Goal: Task Accomplishment & Management: Complete application form

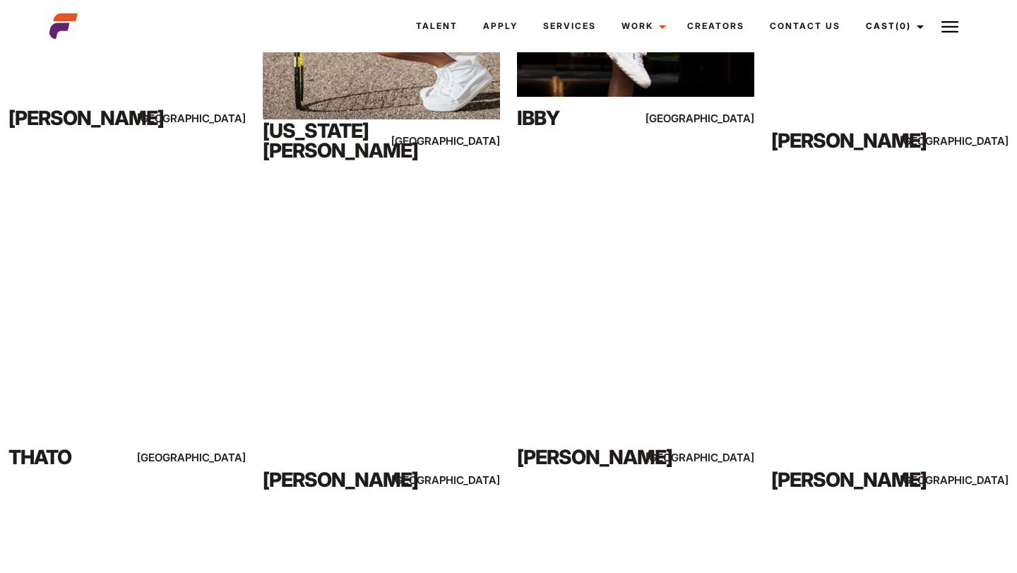
scroll to position [1872, 0]
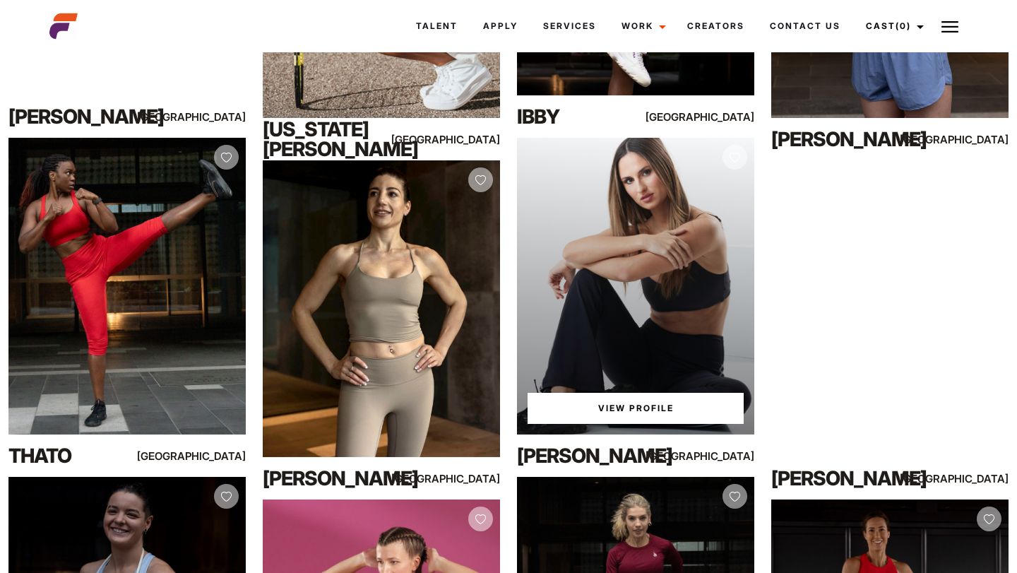
click at [634, 405] on link "View Profile" at bounding box center [636, 408] width 216 height 31
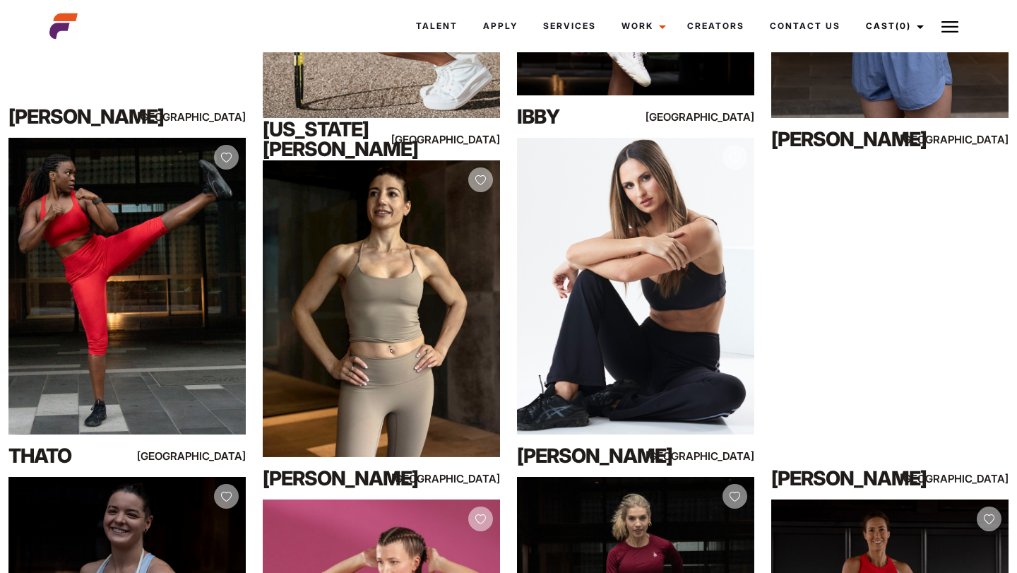
scroll to position [2181, 0]
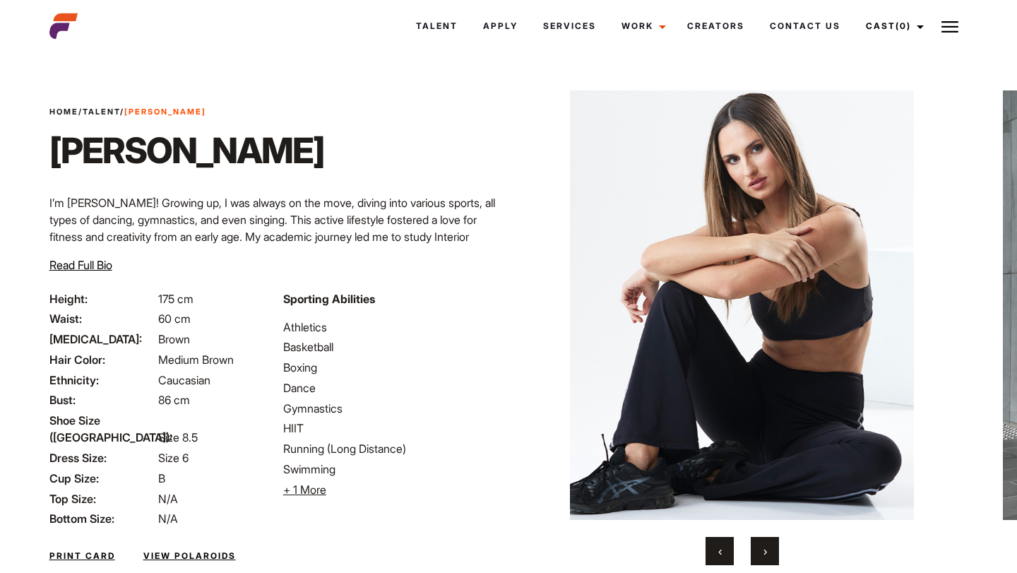
scroll to position [58, 0]
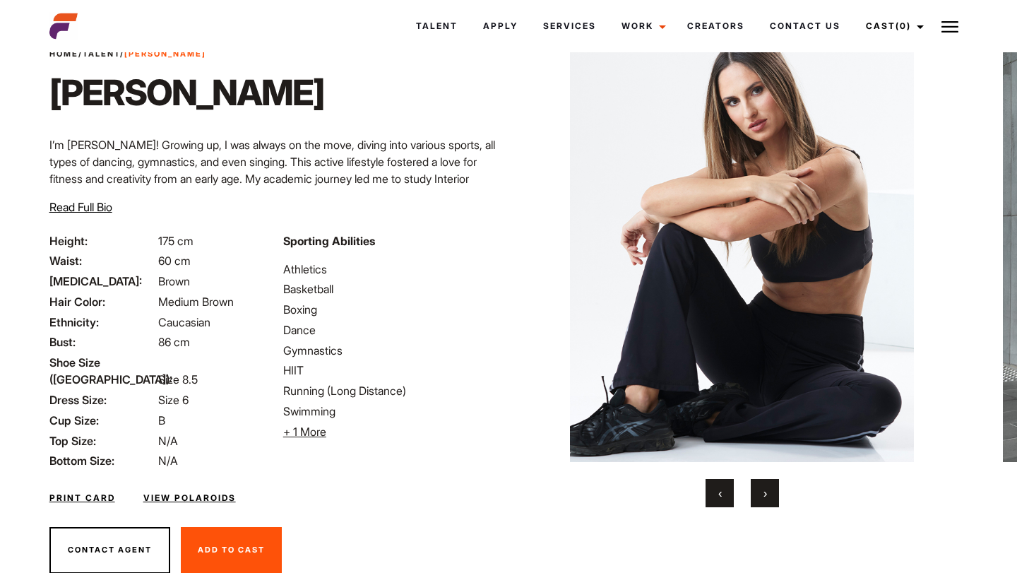
click at [762, 497] on button "›" at bounding box center [765, 493] width 28 height 28
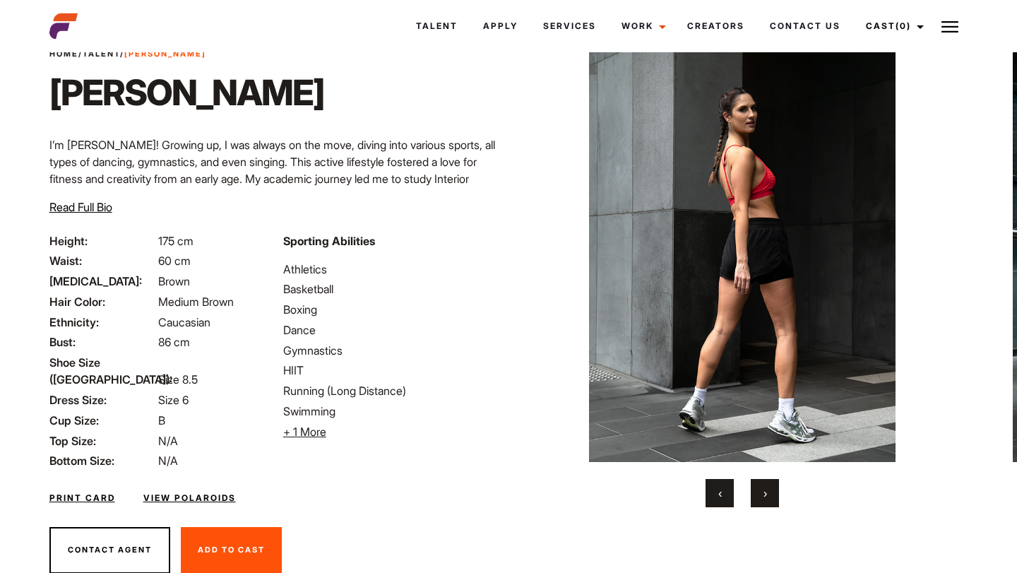
click at [762, 497] on button "›" at bounding box center [765, 493] width 28 height 28
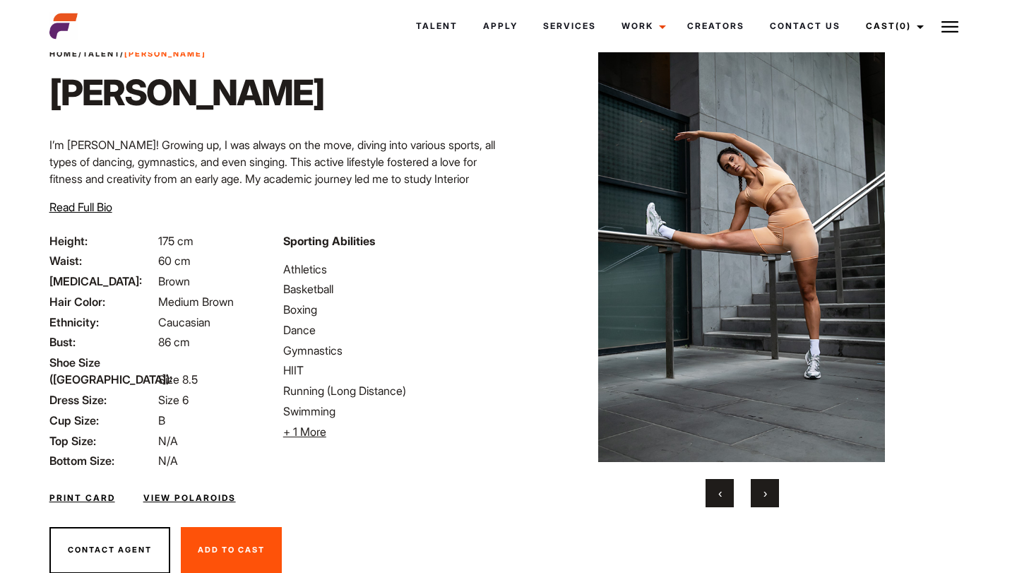
click at [762, 497] on button "›" at bounding box center [765, 493] width 28 height 28
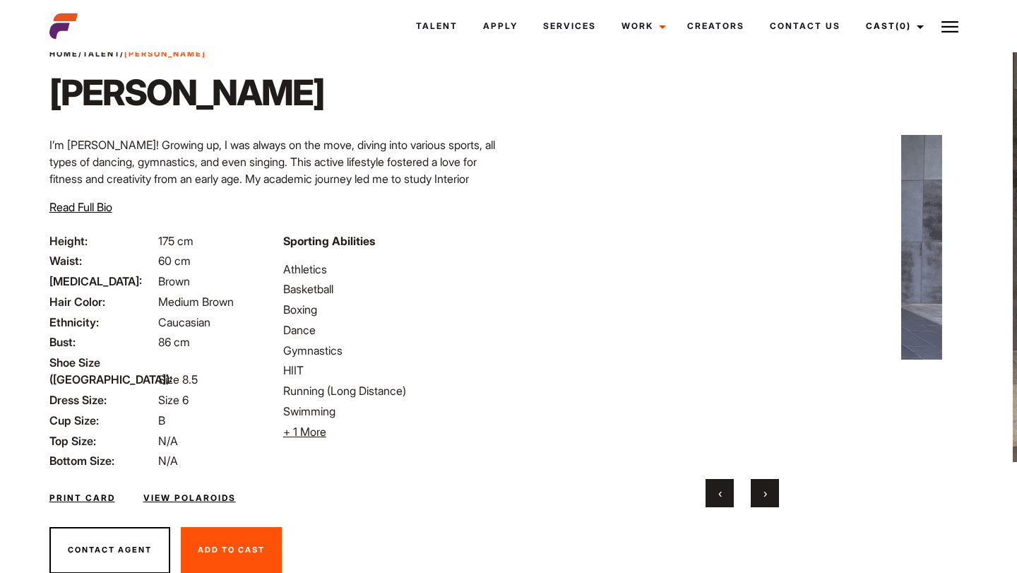
click at [762, 497] on button "›" at bounding box center [765, 493] width 28 height 28
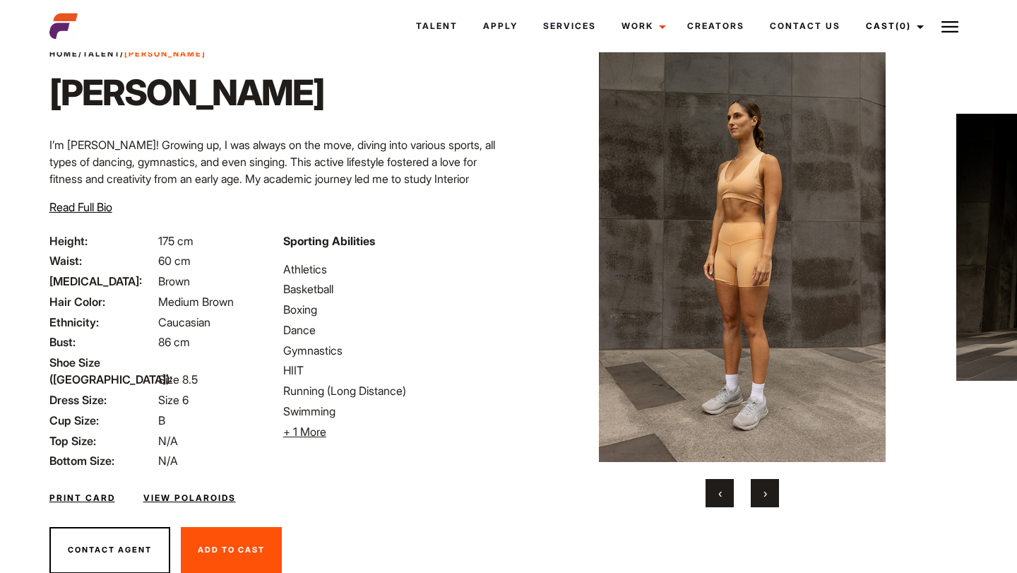
click at [762, 497] on button "›" at bounding box center [765, 493] width 28 height 28
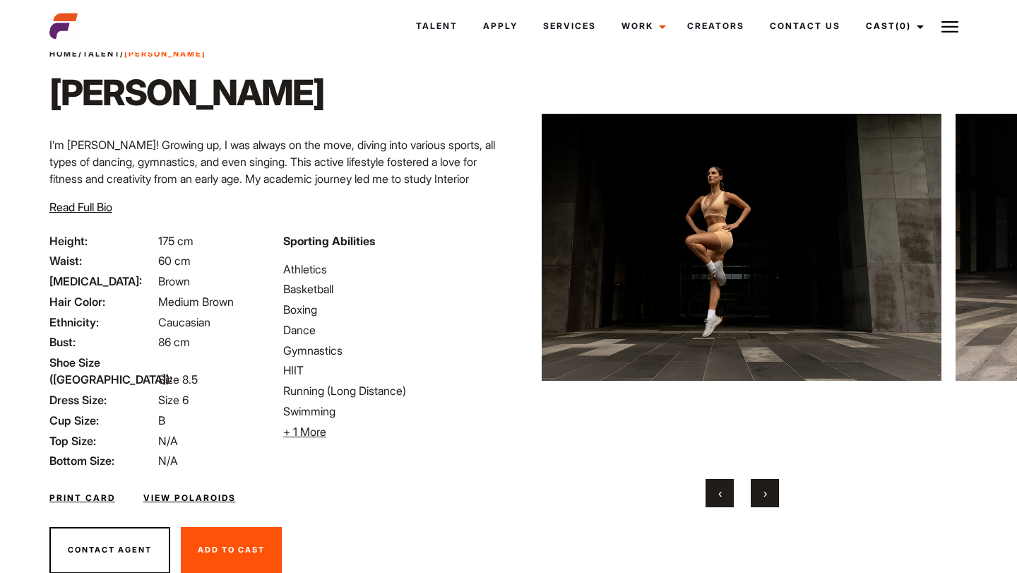
click at [762, 497] on button "›" at bounding box center [765, 493] width 28 height 28
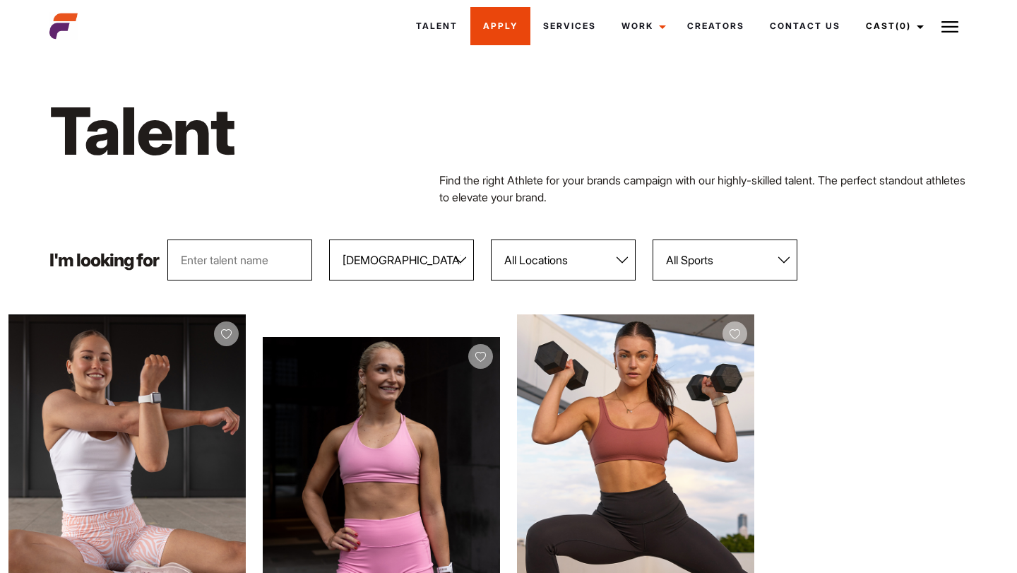
click at [489, 22] on link "Apply" at bounding box center [501, 26] width 60 height 38
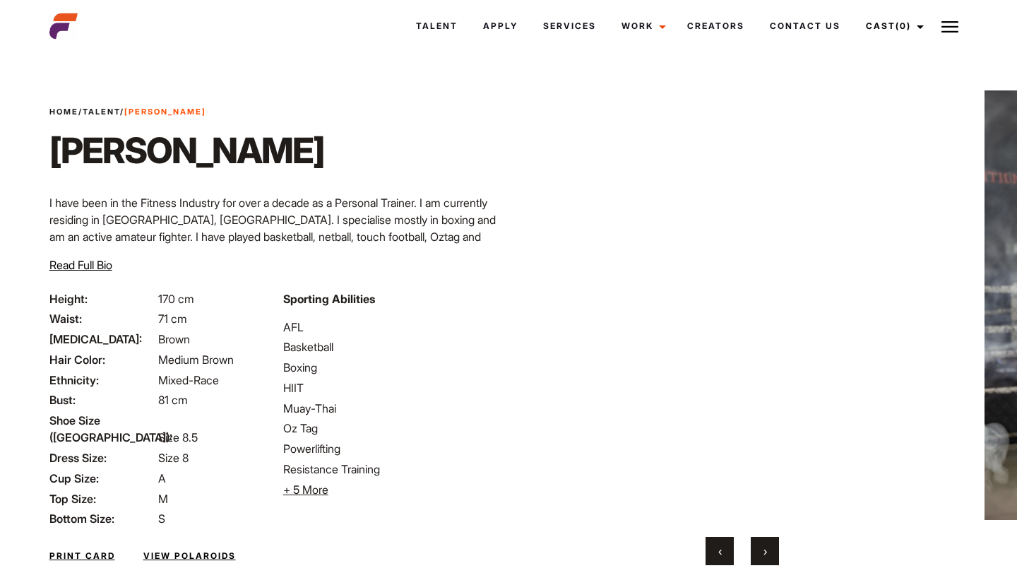
click at [768, 551] on button "›" at bounding box center [765, 551] width 28 height 28
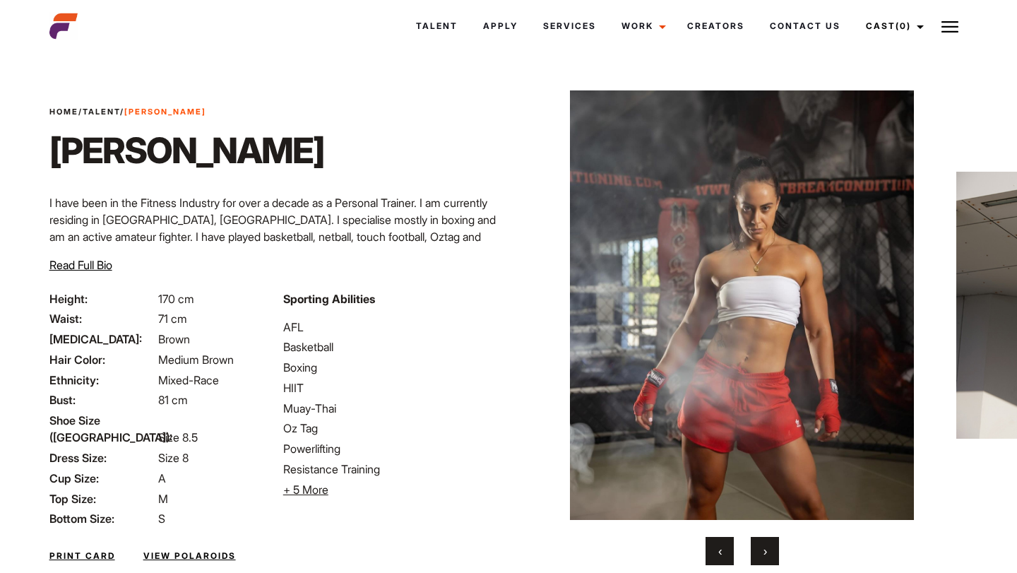
click at [768, 551] on button "›" at bounding box center [765, 551] width 28 height 28
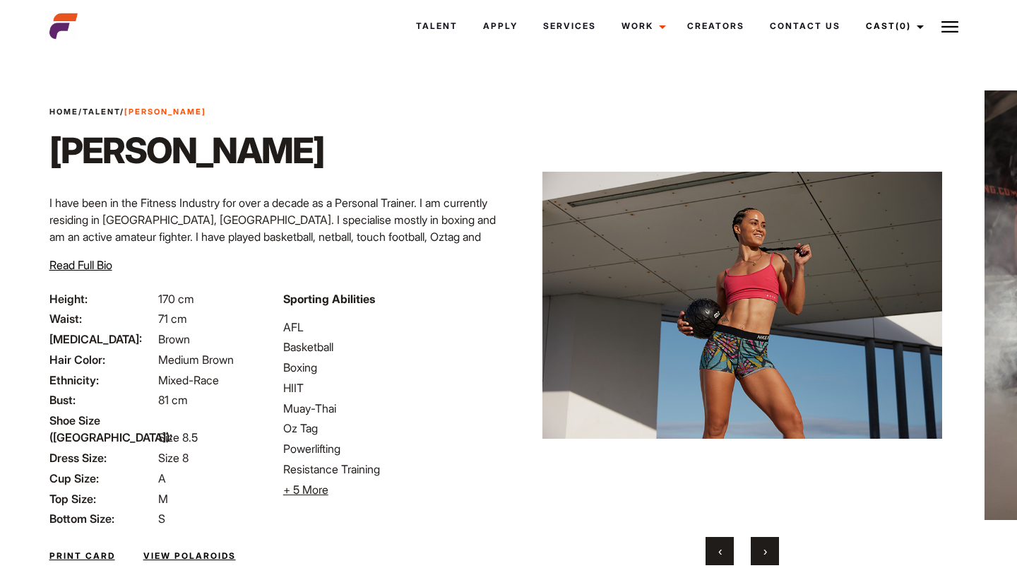
click at [768, 551] on button "›" at bounding box center [765, 551] width 28 height 28
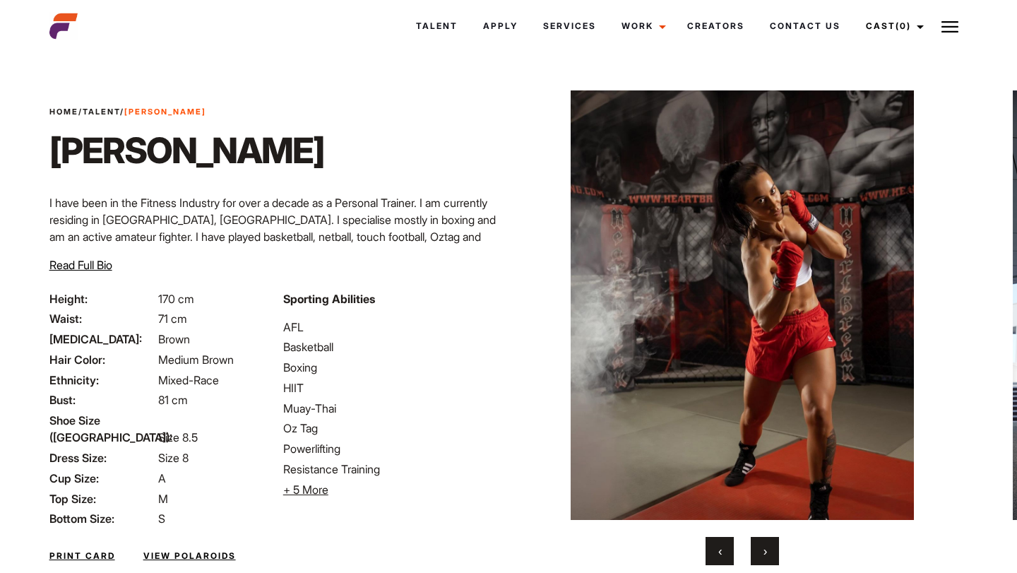
click at [768, 551] on button "›" at bounding box center [765, 551] width 28 height 28
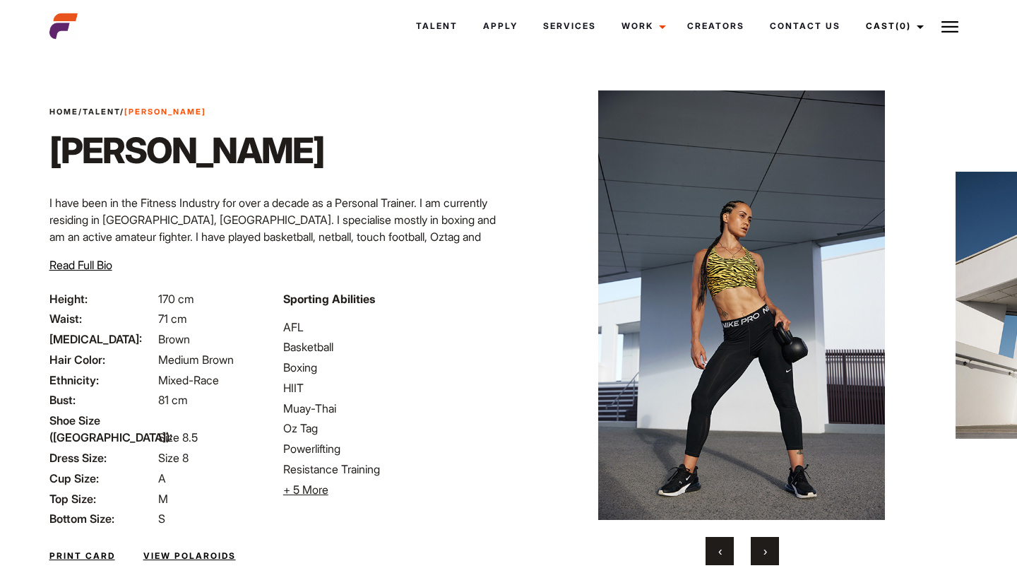
click at [768, 551] on button "›" at bounding box center [765, 551] width 28 height 28
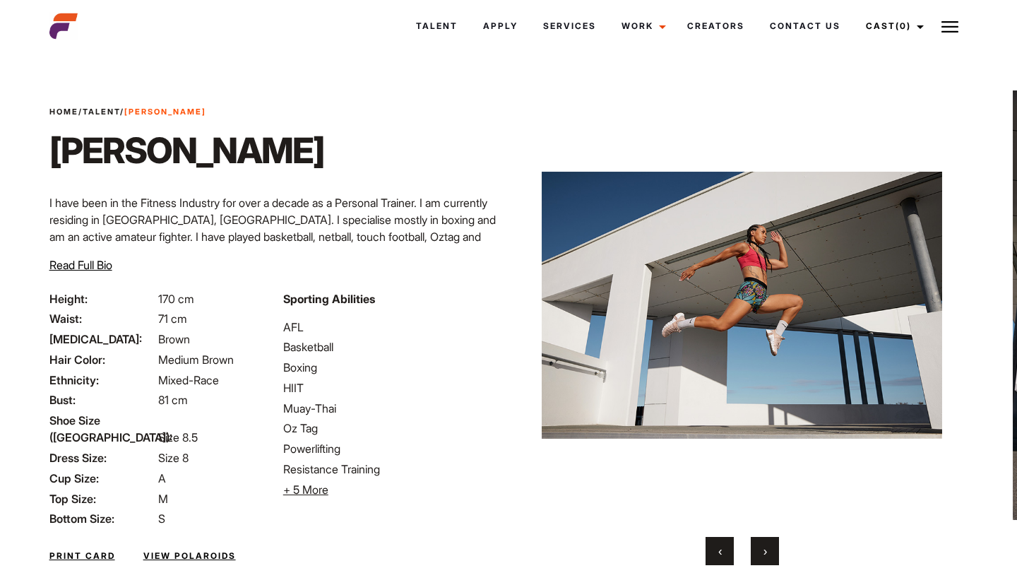
click at [768, 551] on button "›" at bounding box center [765, 551] width 28 height 28
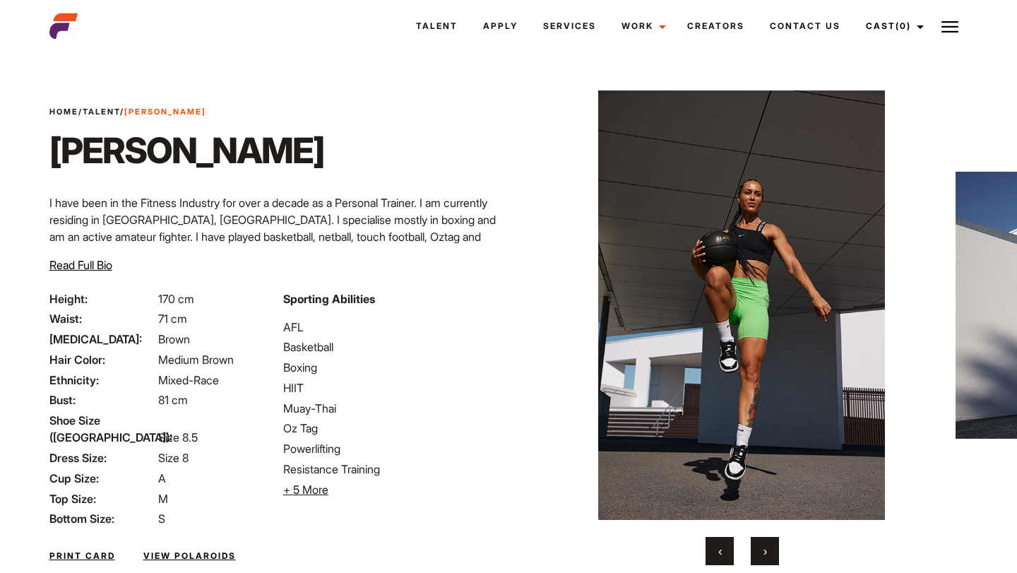
click at [768, 551] on button "›" at bounding box center [765, 551] width 28 height 28
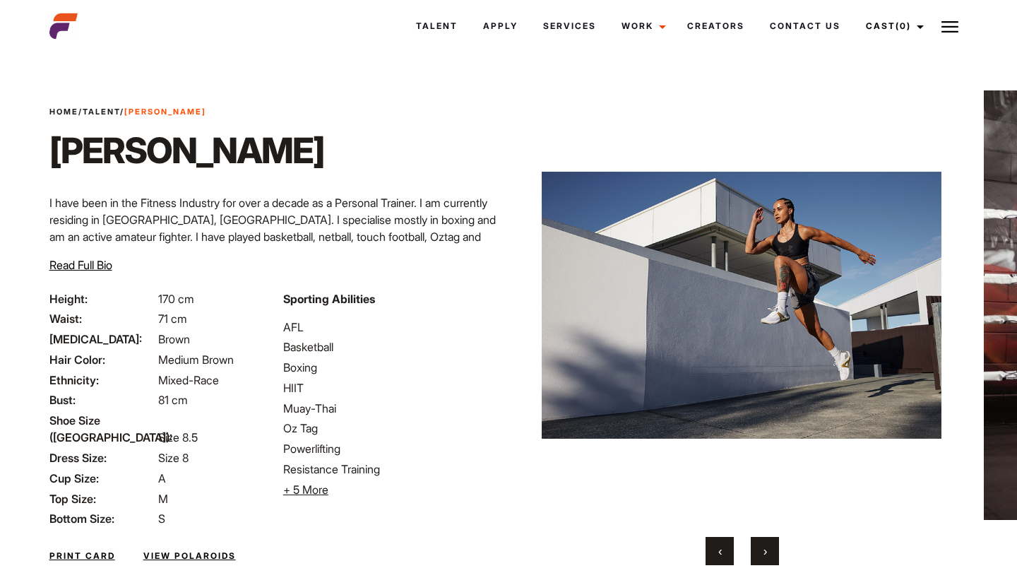
click at [768, 551] on button "›" at bounding box center [765, 551] width 28 height 28
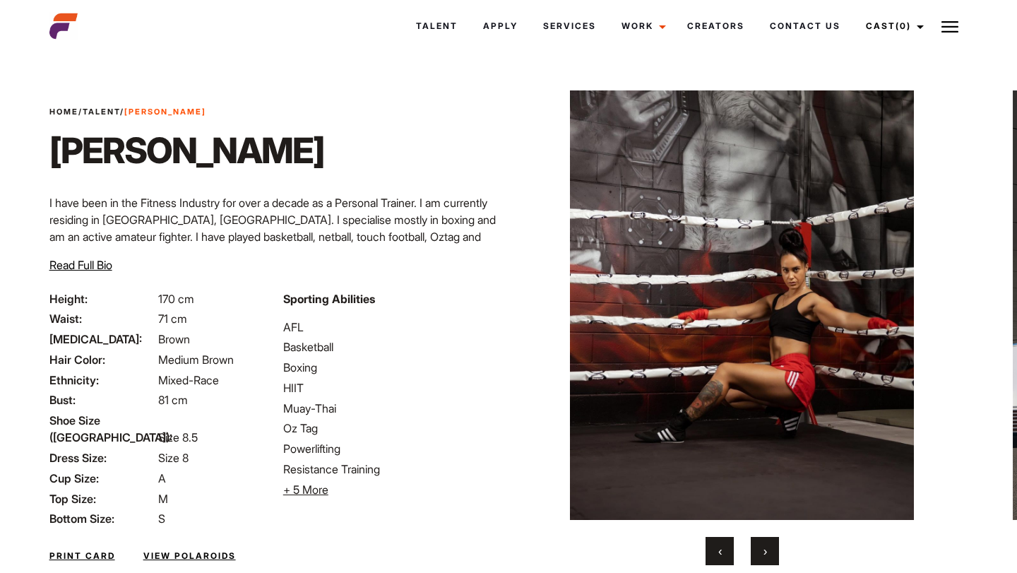
click at [768, 551] on button "›" at bounding box center [765, 551] width 28 height 28
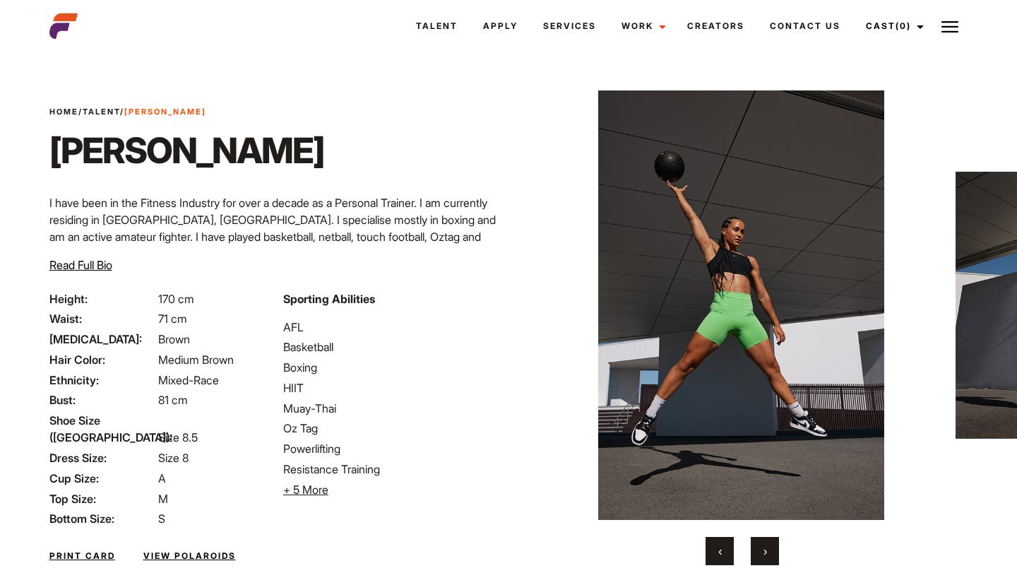
click at [768, 551] on button "›" at bounding box center [765, 551] width 28 height 28
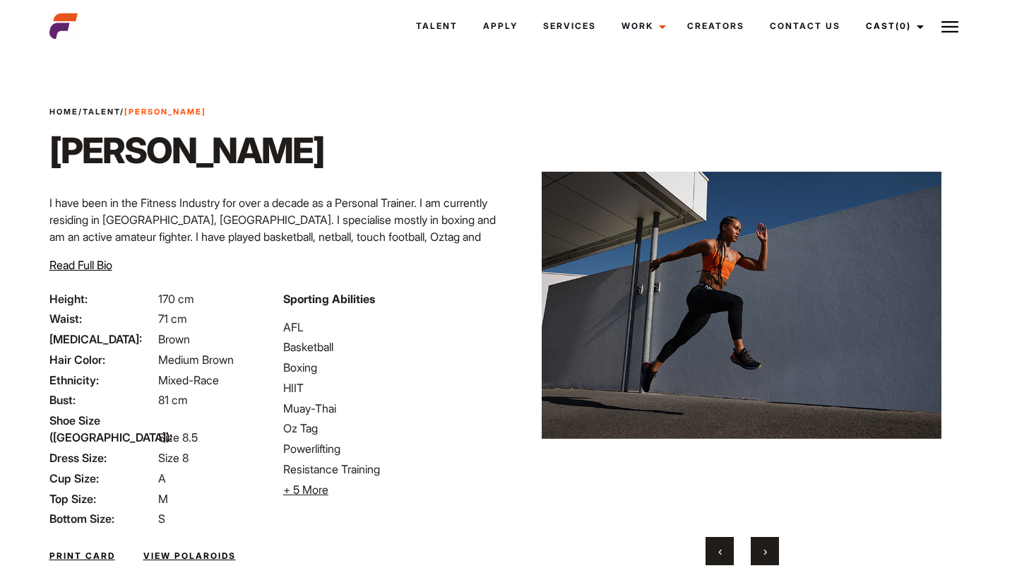
click at [768, 551] on button "›" at bounding box center [765, 551] width 28 height 28
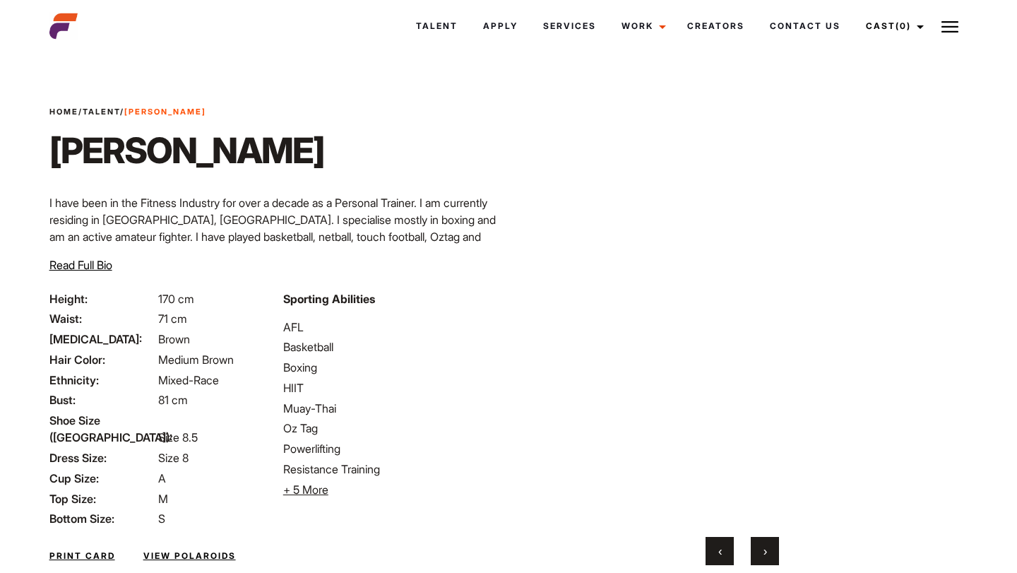
click at [768, 551] on button "›" at bounding box center [765, 551] width 28 height 28
click at [764, 545] on span "›" at bounding box center [766, 551] width 4 height 14
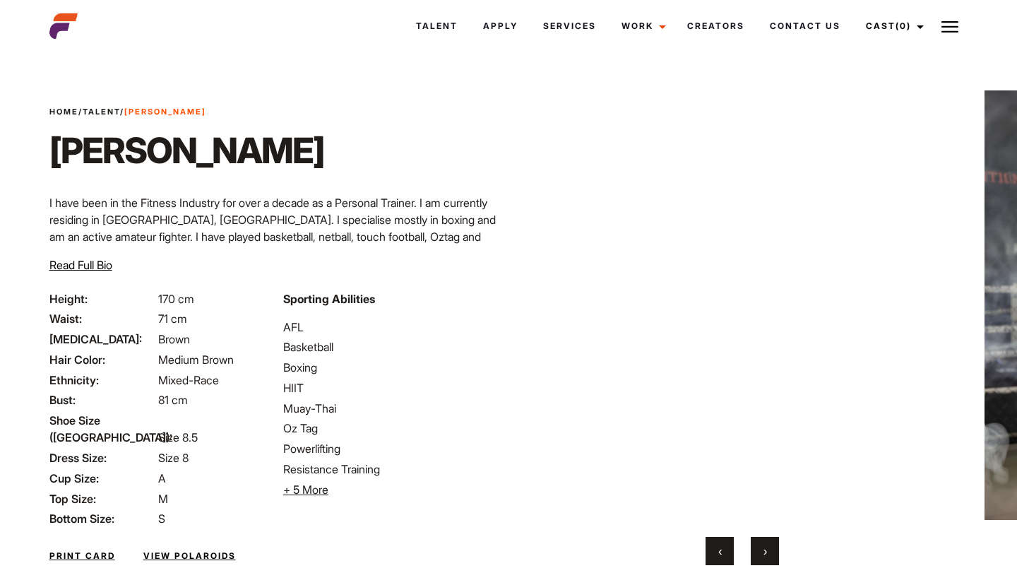
click at [764, 545] on span "›" at bounding box center [766, 551] width 4 height 14
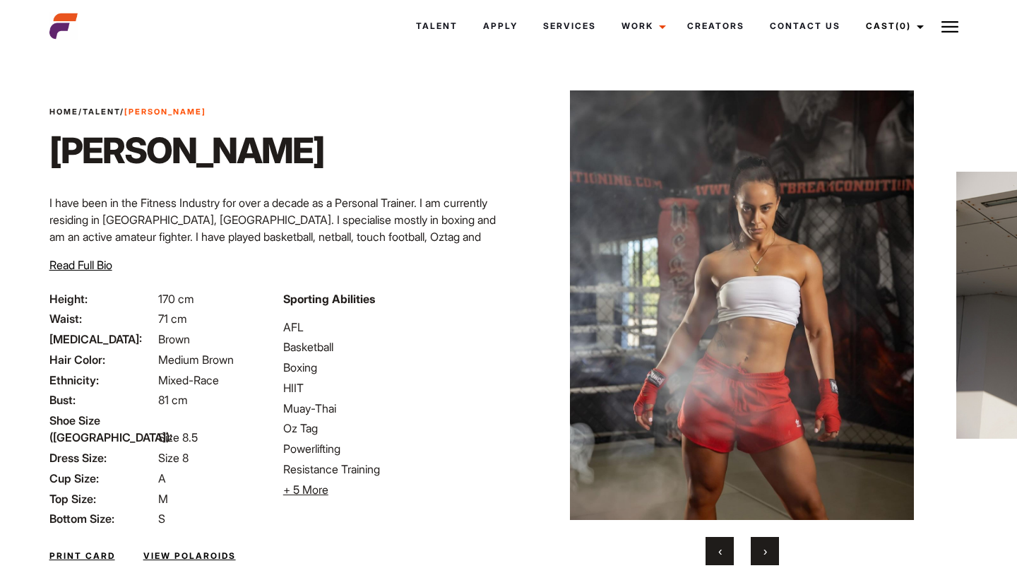
click at [764, 545] on span "›" at bounding box center [766, 551] width 4 height 14
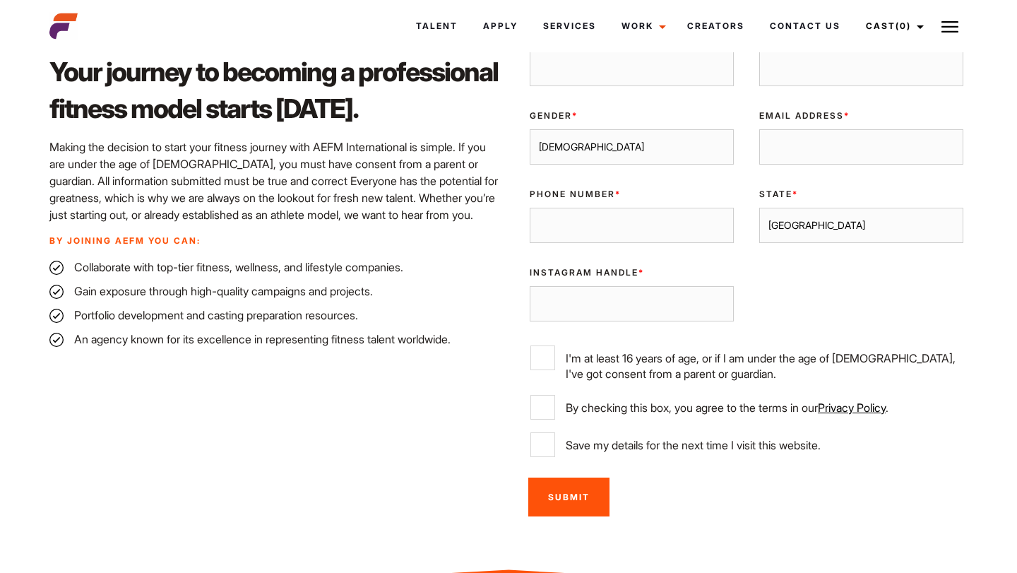
scroll to position [424, 0]
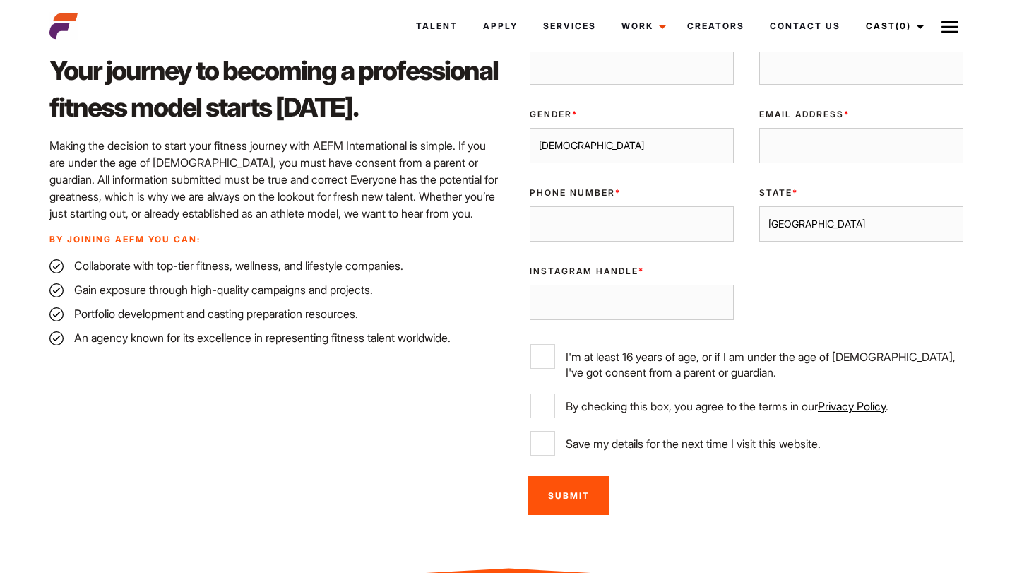
click at [860, 230] on select "[GEOGRAPHIC_DATA] [GEOGRAPHIC_DATA] [GEOGRAPHIC_DATA] [GEOGRAPHIC_DATA] [GEOGRA…" at bounding box center [861, 223] width 204 height 35
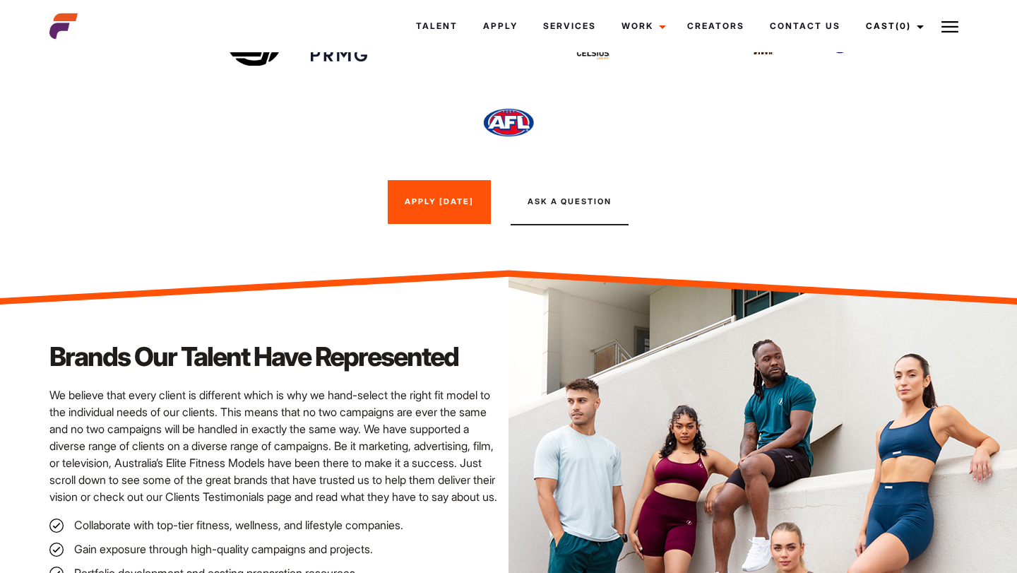
scroll to position [0, 0]
